Goal: Information Seeking & Learning: Learn about a topic

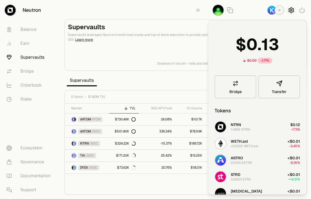
click at [290, 10] on icon "button" at bounding box center [291, 10] width 2 height 2
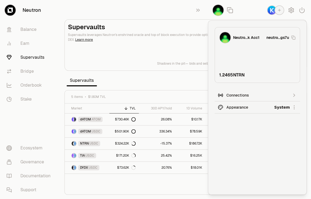
click at [272, 107] on html "Neutron Balance Earn Supervaults Bridge Orderbook Stake Ecosystem Governance Do…" at bounding box center [155, 99] width 311 height 199
click at [257, 132] on div "Dark" at bounding box center [274, 131] width 49 height 11
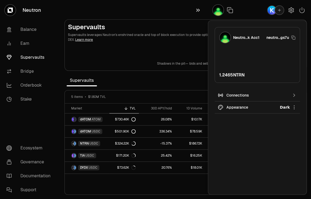
click at [198, 9] on icon "button" at bounding box center [198, 10] width 6 height 6
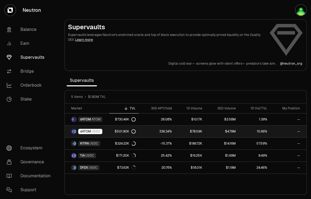
click at [89, 131] on span "dATOM" at bounding box center [85, 131] width 11 height 4
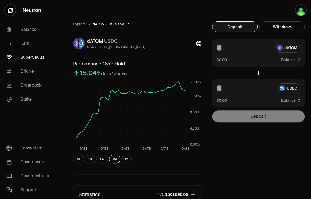
click at [234, 152] on div "Explore dATOM - USDC Vault dATOM USDC 5.5436 USDC ($1.00) = 1 dATOM ($5.54) Per…" at bounding box center [186, 144] width 238 height 246
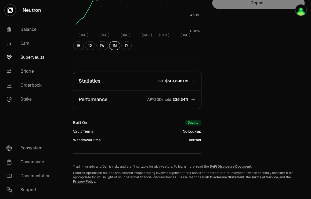
scroll to position [118, 0]
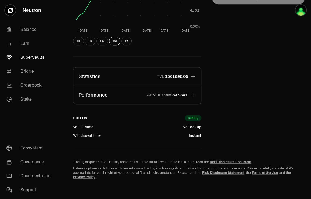
click at [192, 93] on icon "button" at bounding box center [192, 94] width 5 height 5
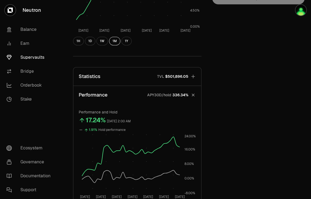
click at [35, 57] on link "Supervaults" at bounding box center [30, 57] width 56 height 14
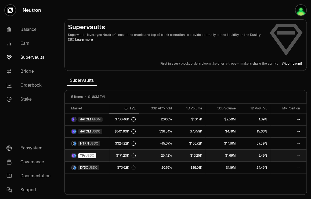
click at [86, 155] on span "USDC" at bounding box center [89, 156] width 9 height 4
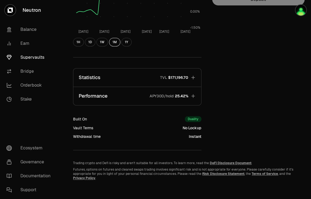
scroll to position [118, 0]
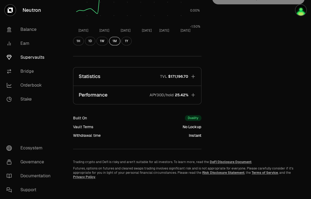
click at [193, 95] on icon "button" at bounding box center [192, 94] width 3 height 3
